Goal: Task Accomplishment & Management: Manage account settings

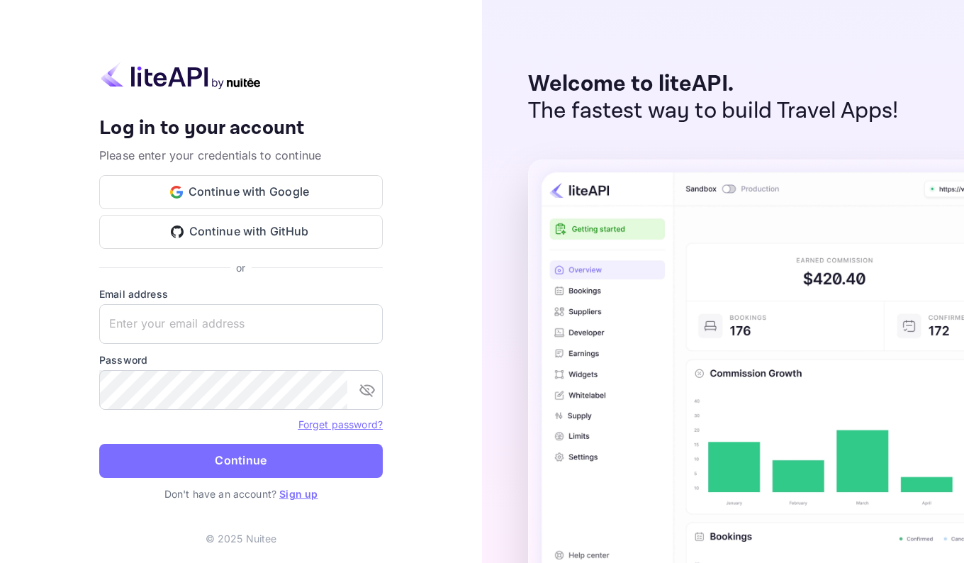
click at [310, 198] on button "Continue with Google" at bounding box center [241, 192] width 284 height 34
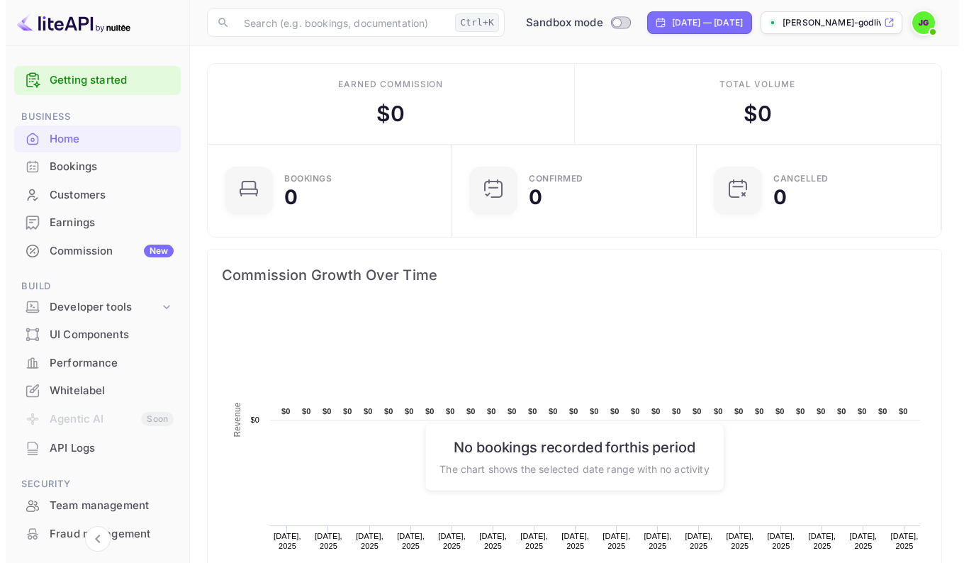
scroll to position [220, 225]
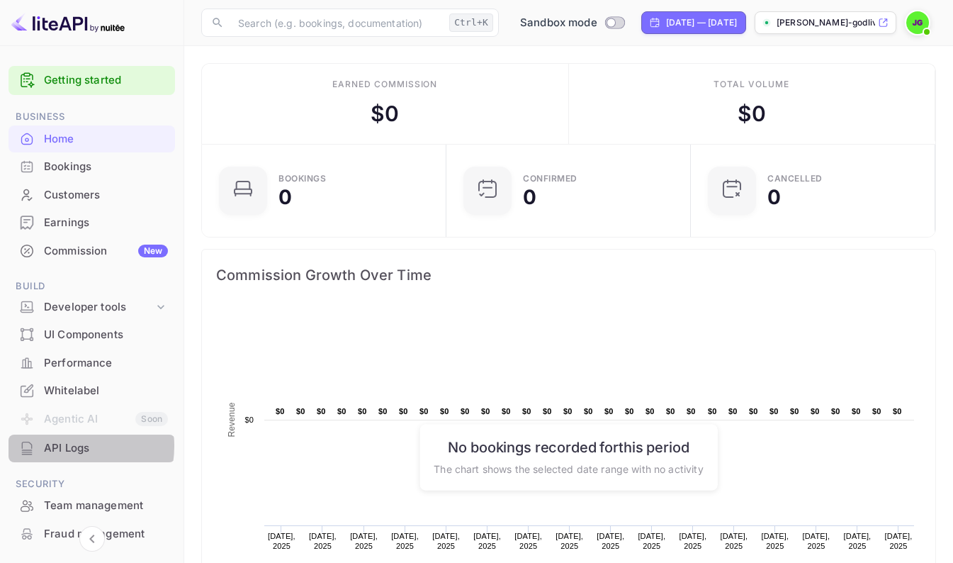
click at [64, 446] on div "API Logs" at bounding box center [106, 448] width 124 height 16
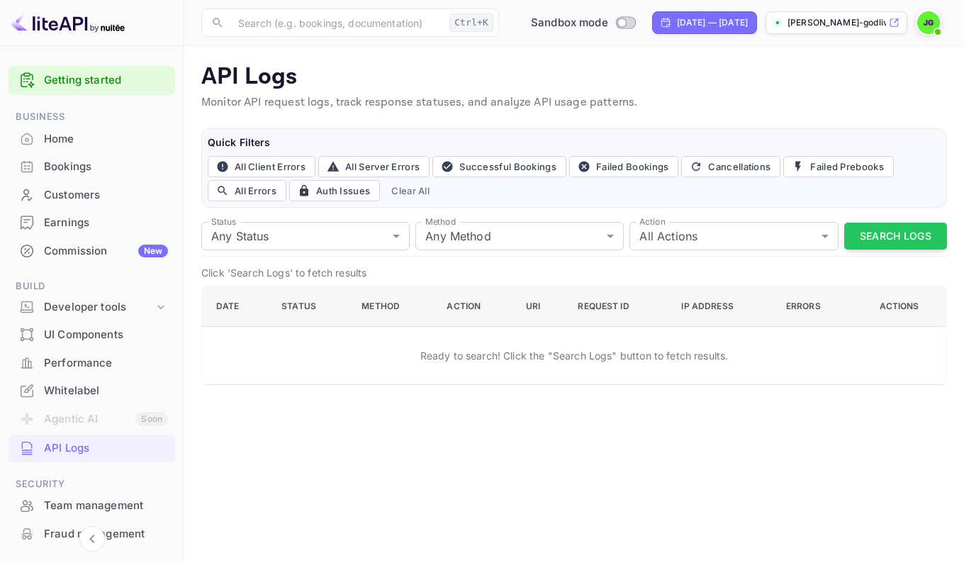
click at [926, 20] on img at bounding box center [928, 22] width 23 height 23
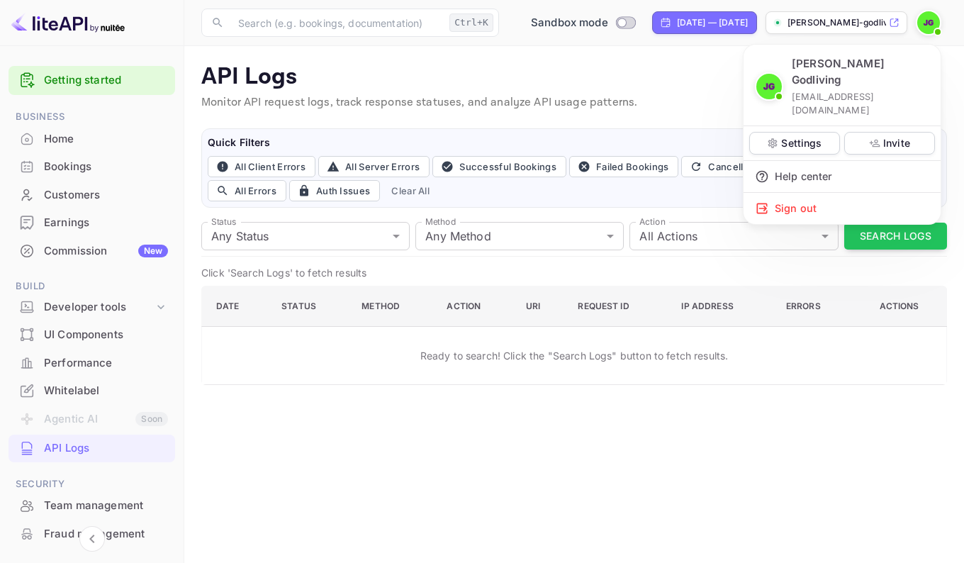
click at [783, 135] on p "Settings" at bounding box center [801, 142] width 40 height 15
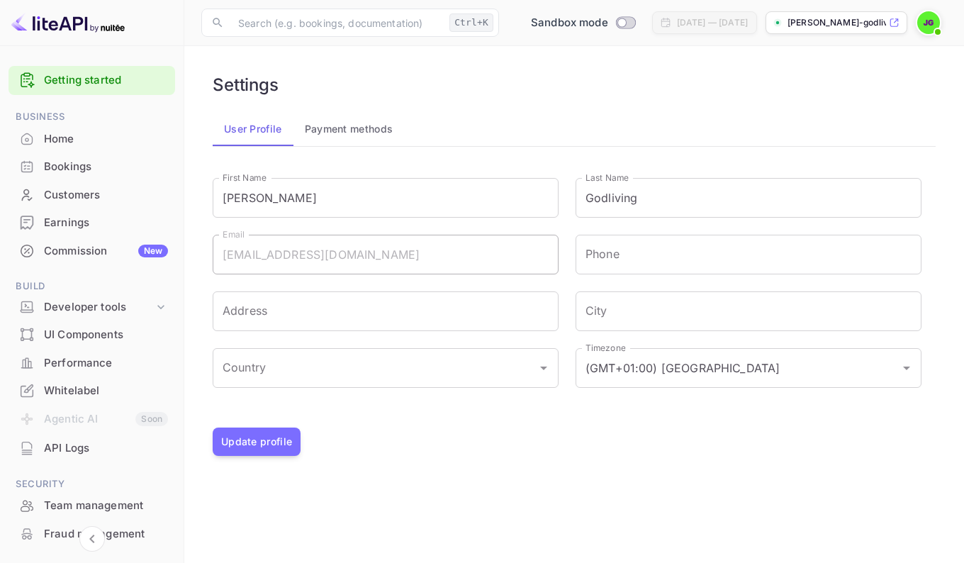
click at [374, 130] on button "Payment methods" at bounding box center [348, 129] width 111 height 34
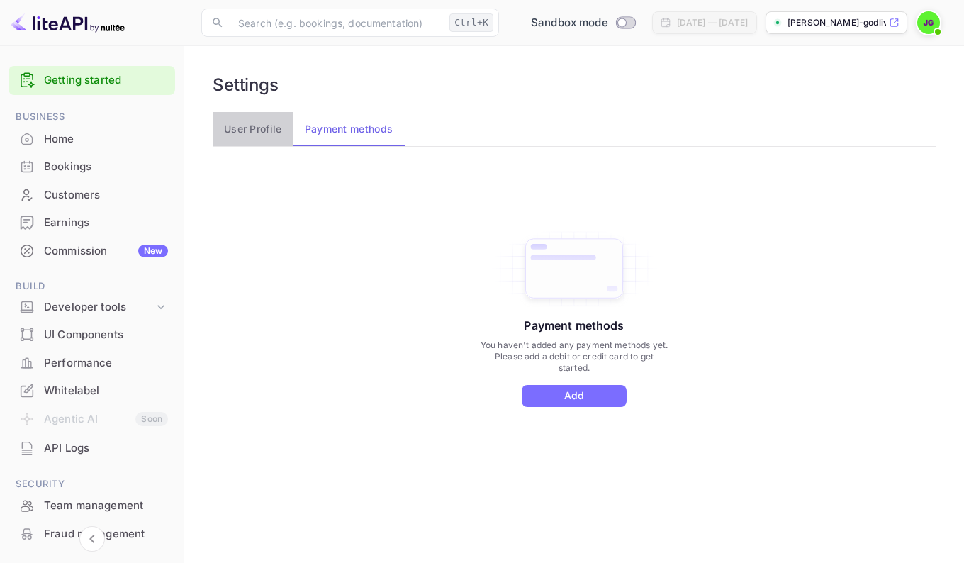
click at [257, 122] on button "User Profile" at bounding box center [253, 129] width 81 height 34
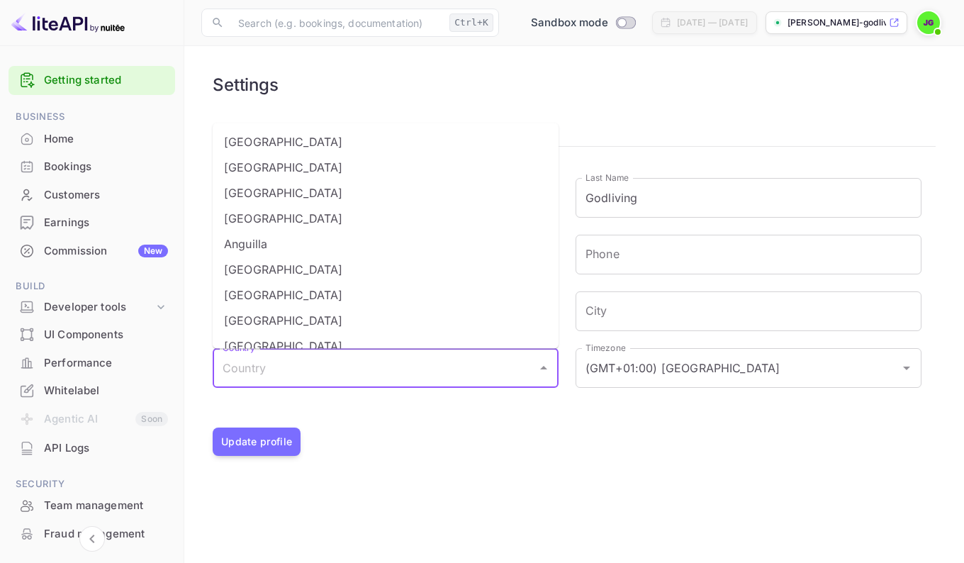
click at [523, 362] on input "Country" at bounding box center [375, 367] width 312 height 27
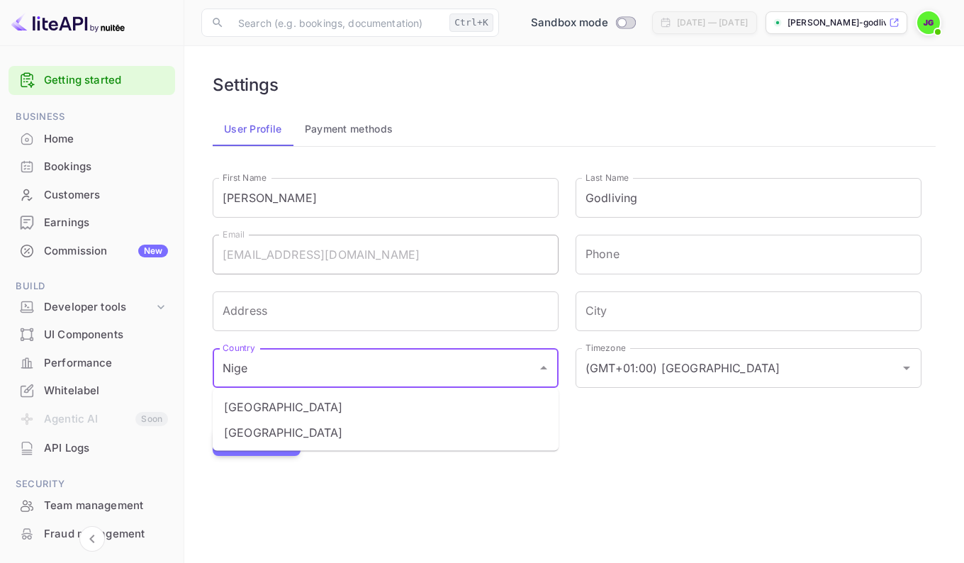
click at [248, 432] on li "[GEOGRAPHIC_DATA]" at bounding box center [386, 433] width 346 height 26
type input "[GEOGRAPHIC_DATA]"
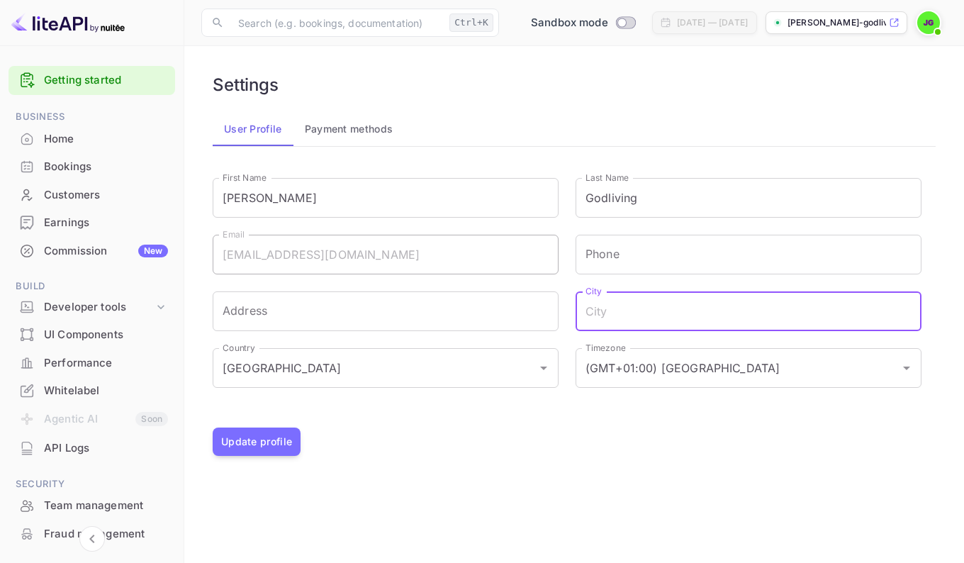
click at [661, 318] on input "City" at bounding box center [749, 311] width 346 height 40
type input "[GEOGRAPHIC_DATA]"
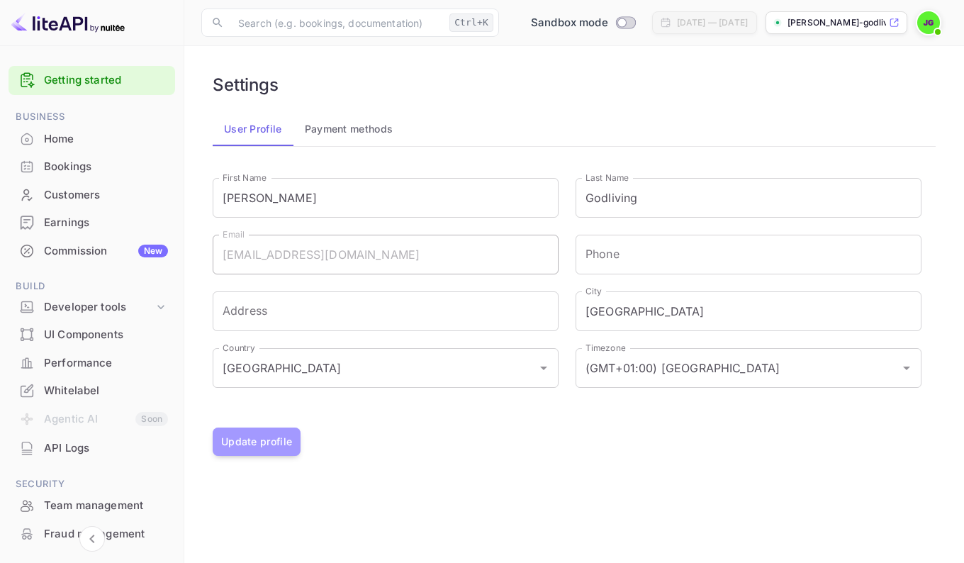
click at [276, 434] on button "Update profile" at bounding box center [257, 441] width 88 height 28
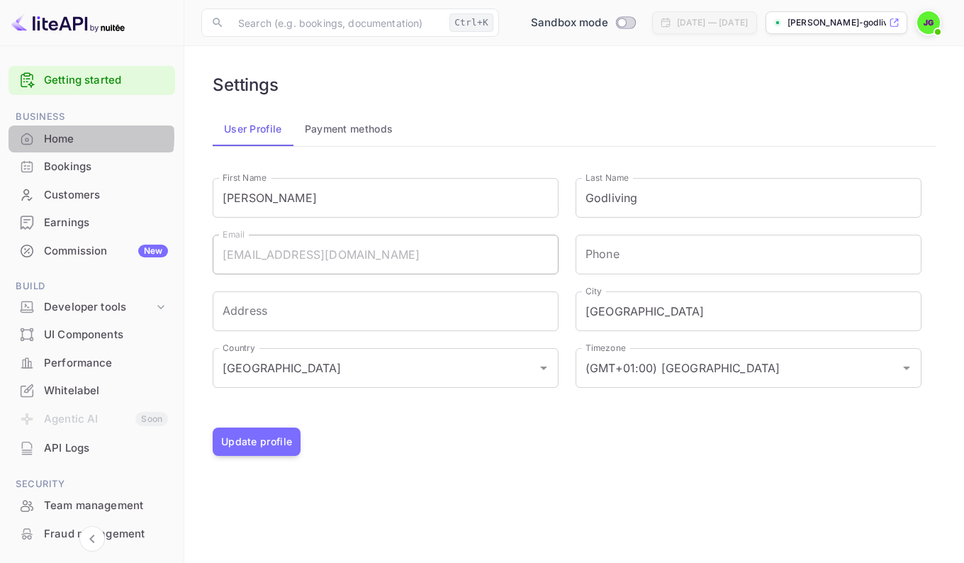
click at [77, 138] on div "Home" at bounding box center [106, 139] width 124 height 16
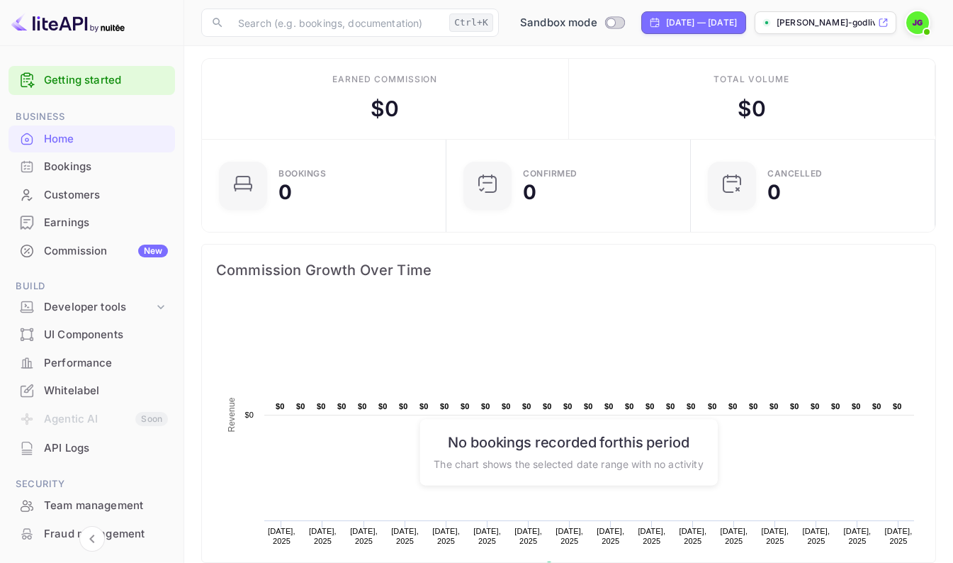
scroll to position [3, 0]
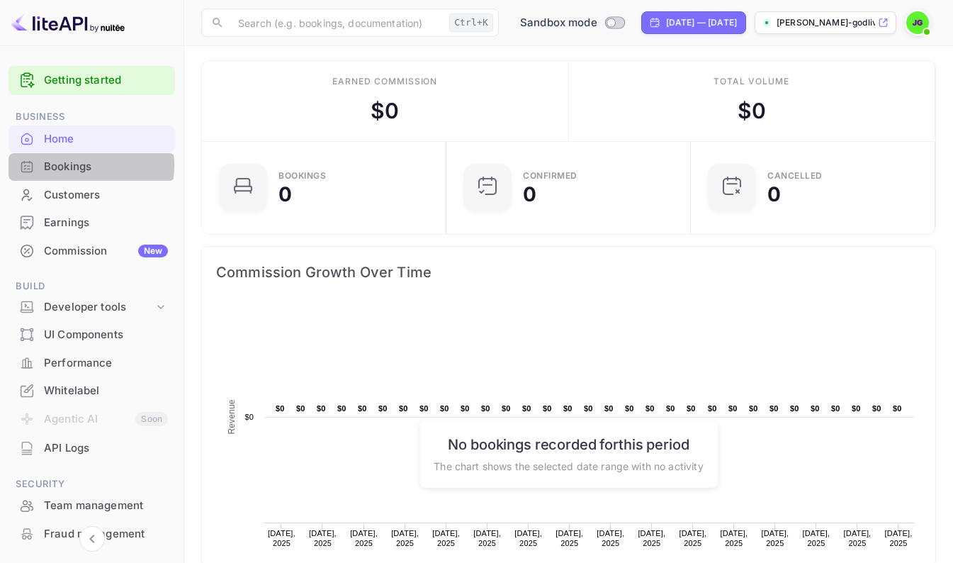
click at [66, 165] on div "Bookings" at bounding box center [106, 167] width 124 height 16
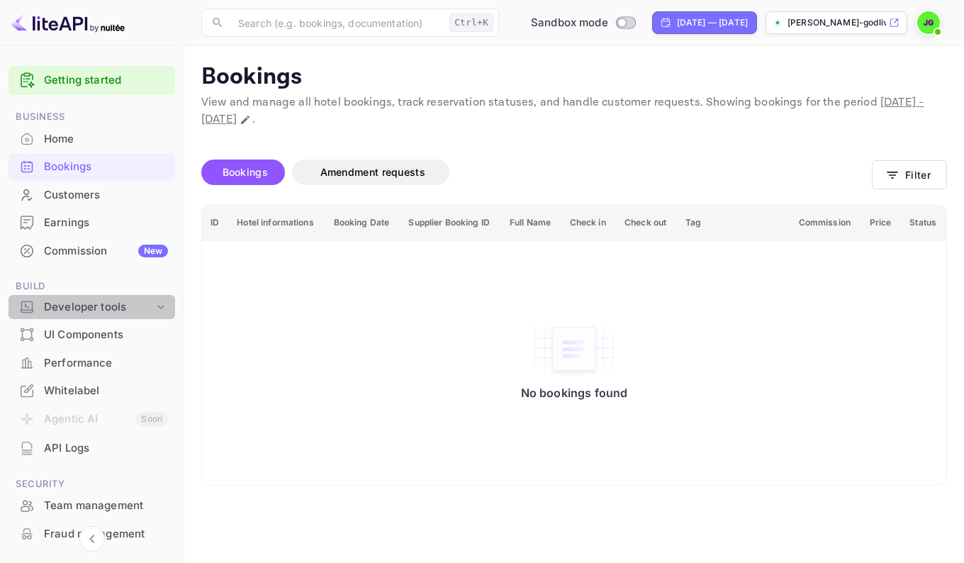
click at [156, 309] on icon at bounding box center [161, 307] width 14 height 14
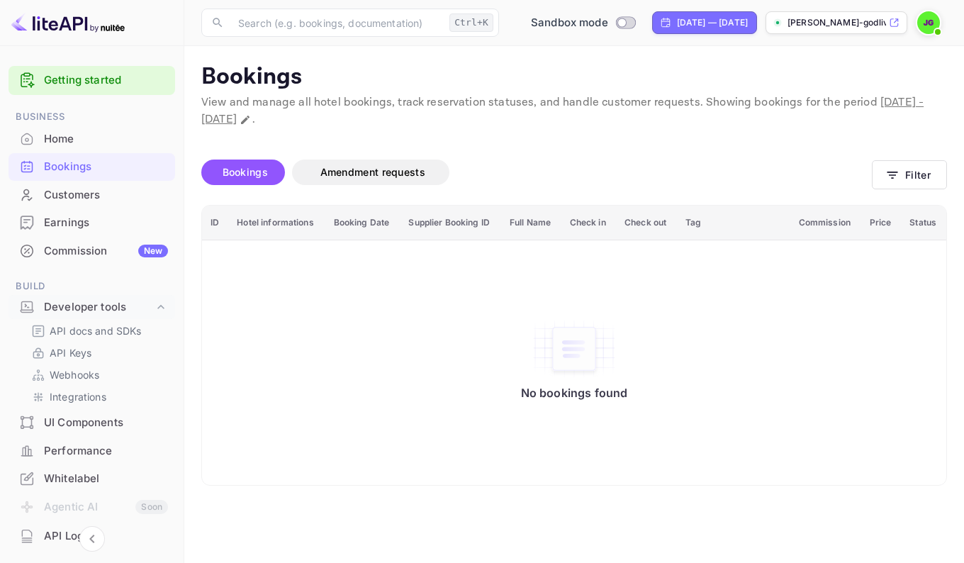
click at [74, 348] on p "API Keys" at bounding box center [71, 352] width 42 height 15
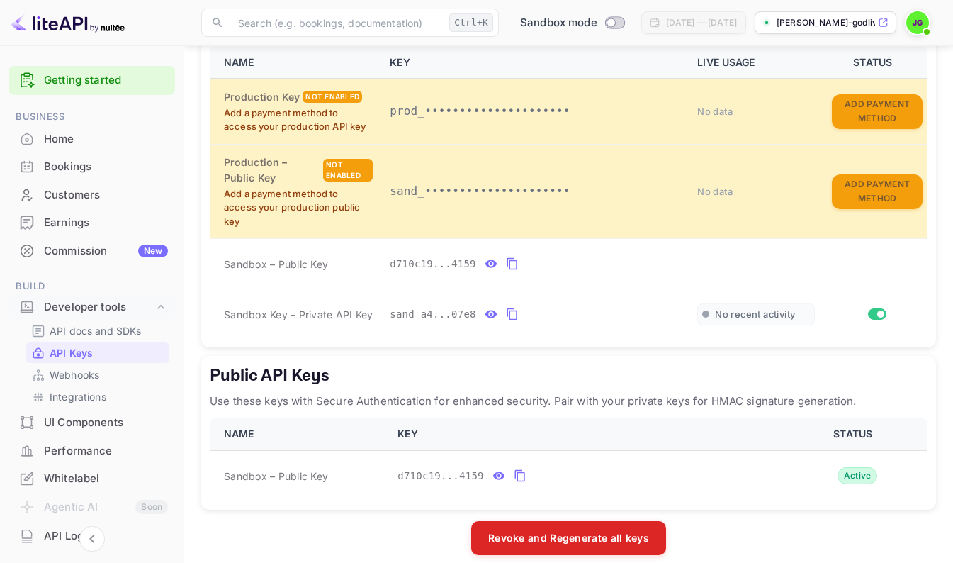
scroll to position [347, 0]
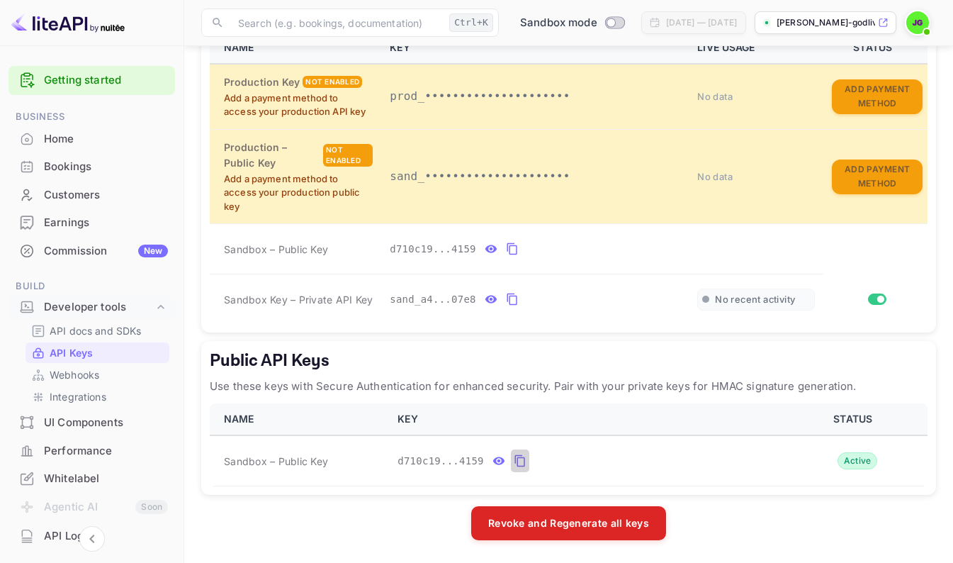
click at [514, 462] on icon "public api keys table" at bounding box center [520, 460] width 13 height 17
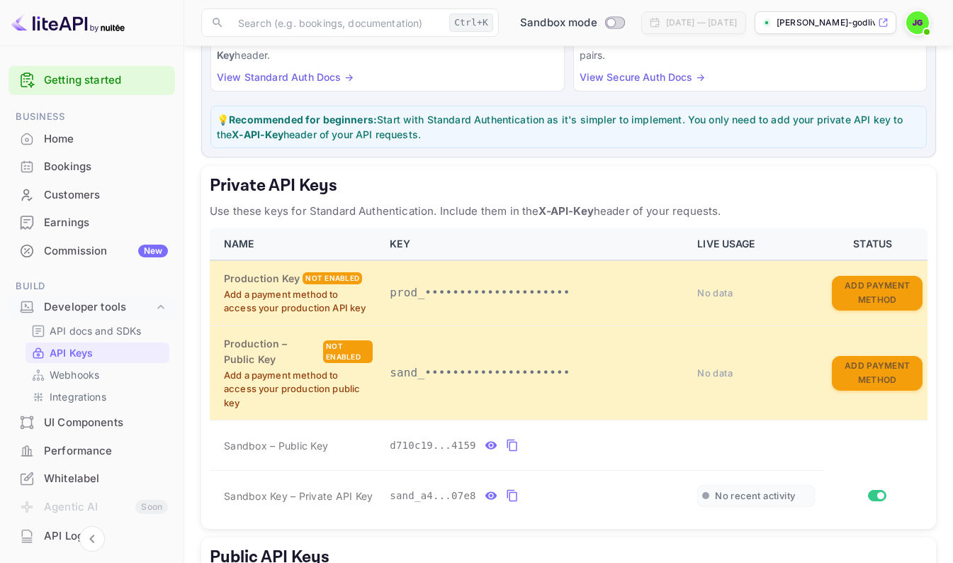
scroll to position [152, 0]
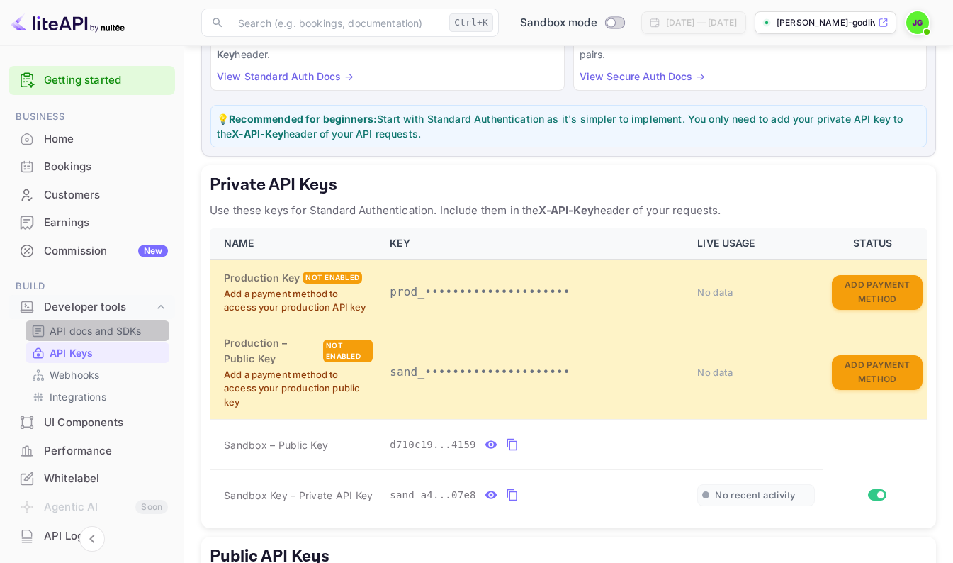
click at [96, 325] on p "API docs and SDKs" at bounding box center [96, 330] width 92 height 15
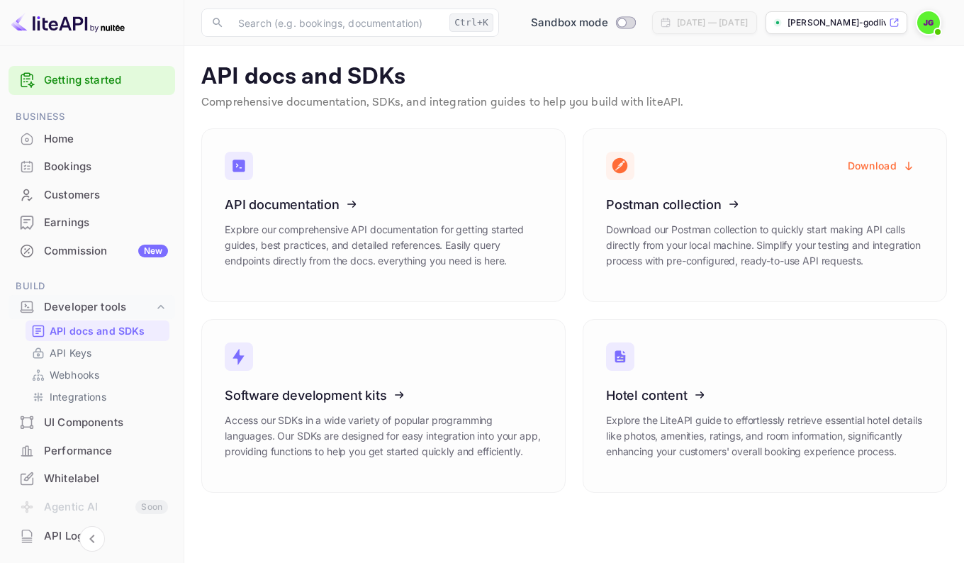
click at [79, 371] on p "Webhooks" at bounding box center [75, 374] width 50 height 15
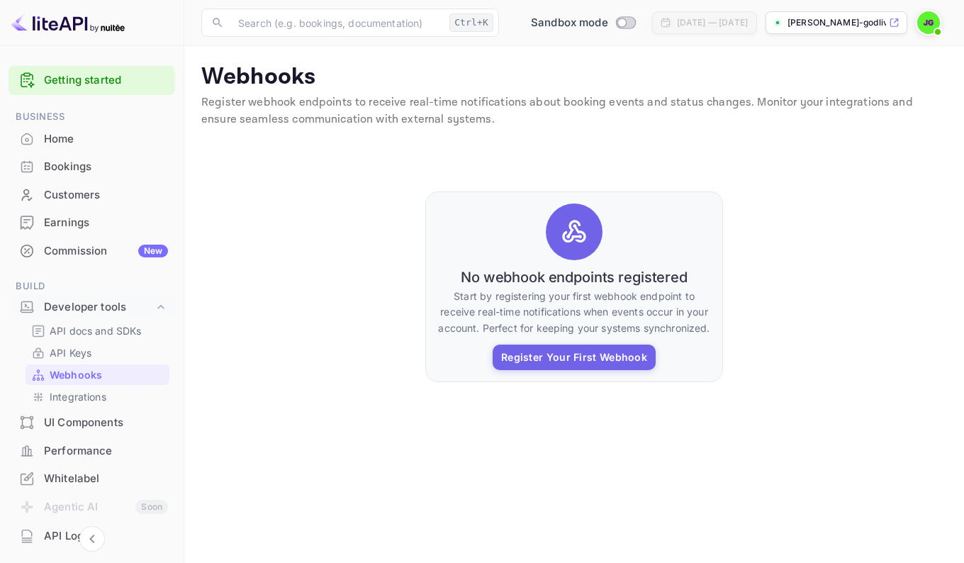
click at [72, 398] on p "Integrations" at bounding box center [78, 396] width 57 height 15
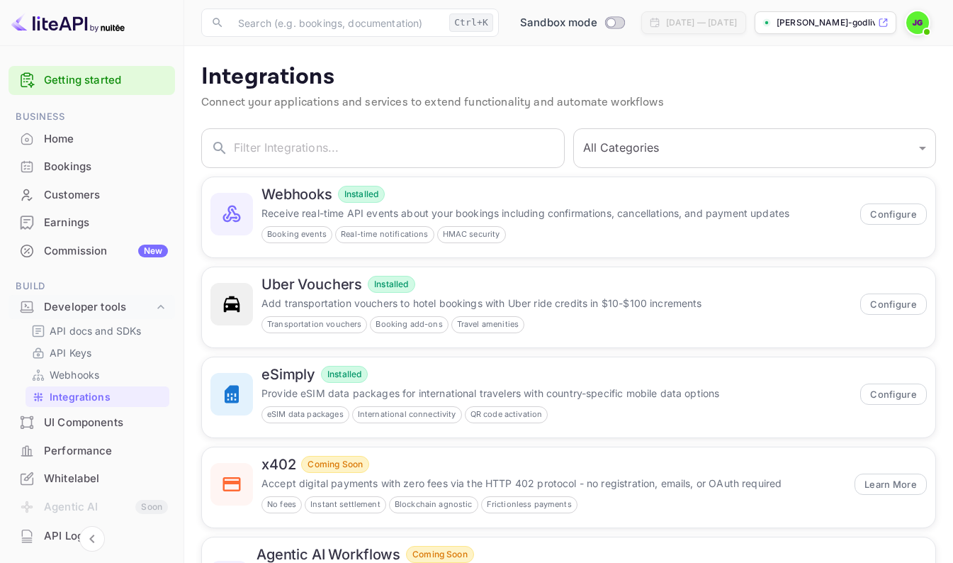
click at [893, 206] on button "Configure" at bounding box center [894, 213] width 67 height 21
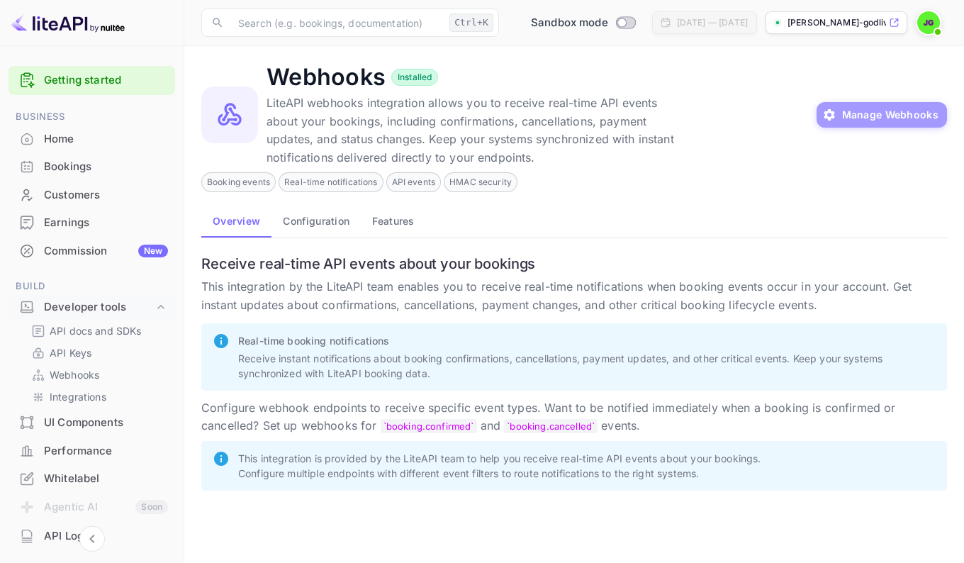
click at [903, 108] on button "Manage Webhooks" at bounding box center [882, 115] width 131 height 26
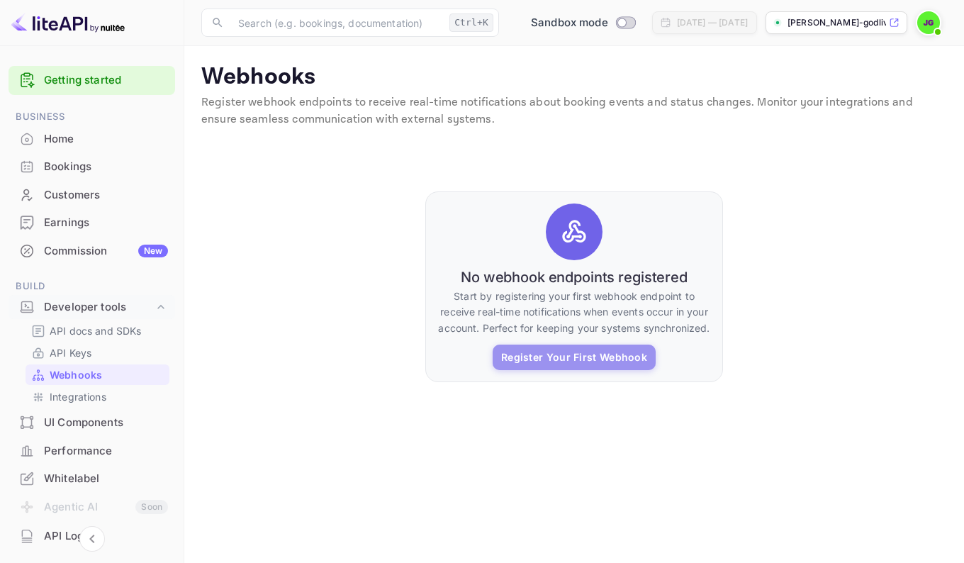
click at [600, 349] on button "Register Your First Webhook" at bounding box center [574, 358] width 163 height 26
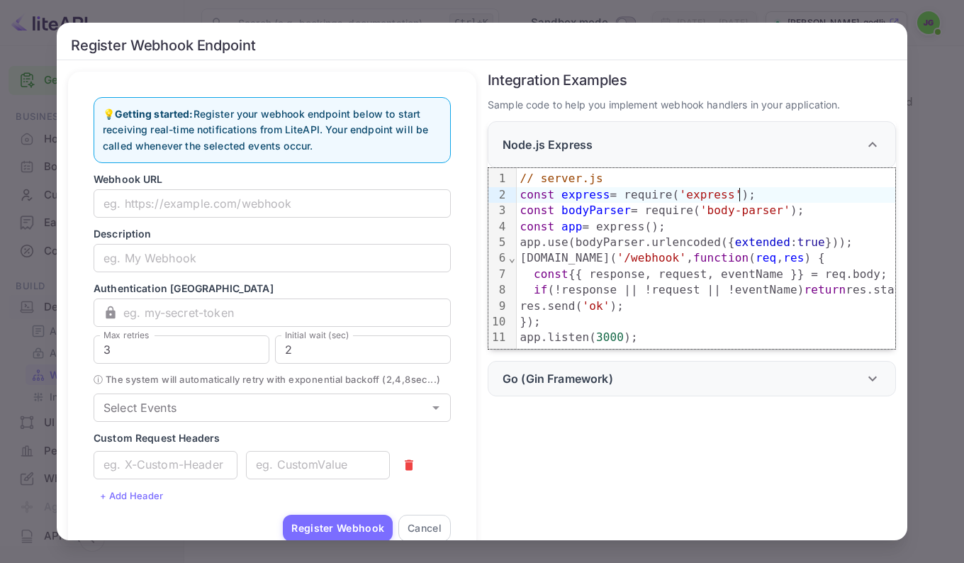
click at [952, 191] on div "Register Webhook Endpoint 💡 Getting started: Register your webhook endpoint bel…" at bounding box center [482, 281] width 964 height 563
